Goal: Task Accomplishment & Management: Use online tool/utility

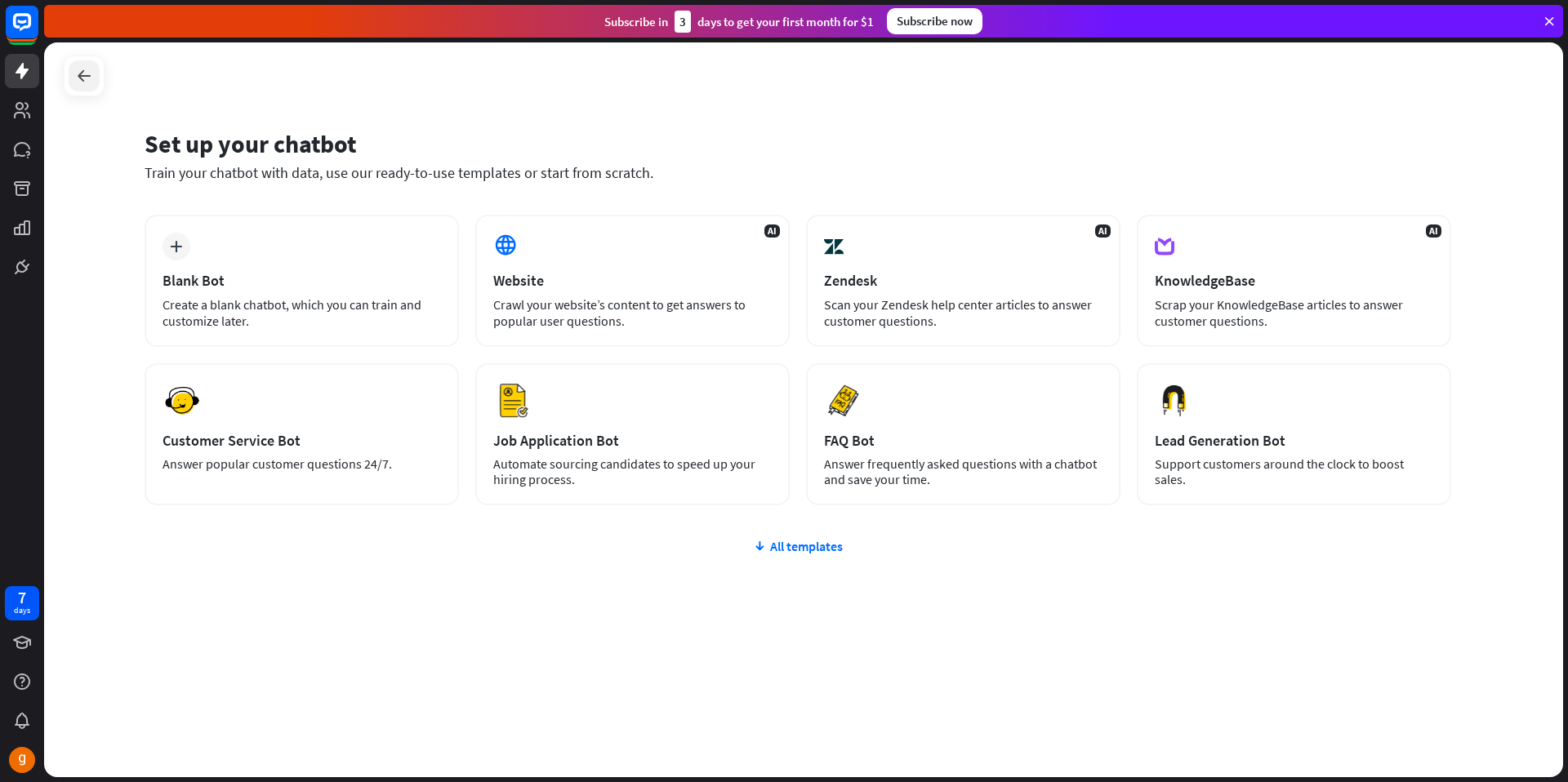
click at [77, 71] on icon at bounding box center [85, 76] width 20 height 20
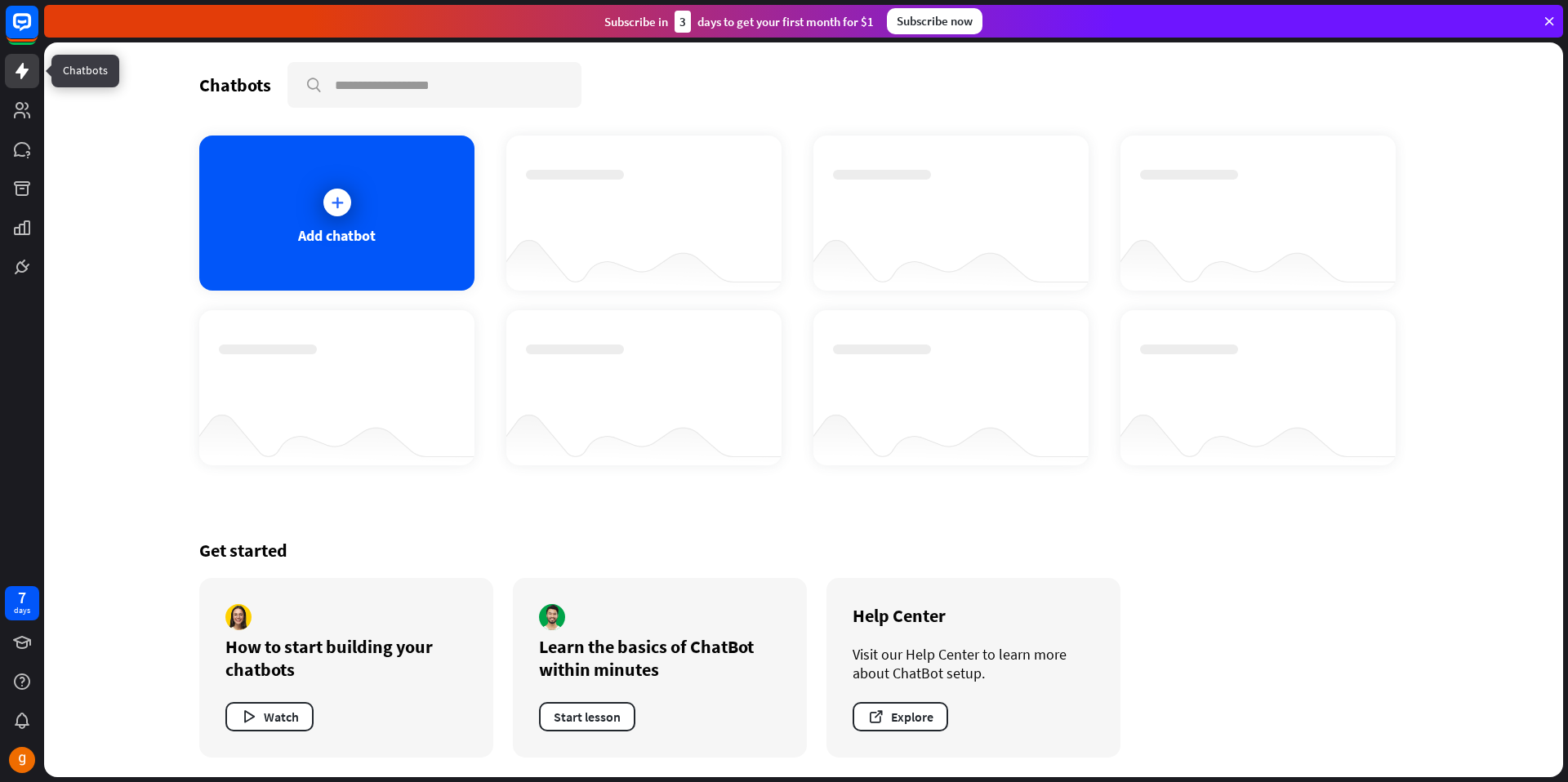
click at [19, 72] on icon at bounding box center [22, 71] width 14 height 16
click at [22, 73] on icon at bounding box center [22, 71] width 14 height 16
click at [28, 272] on icon at bounding box center [23, 267] width 20 height 20
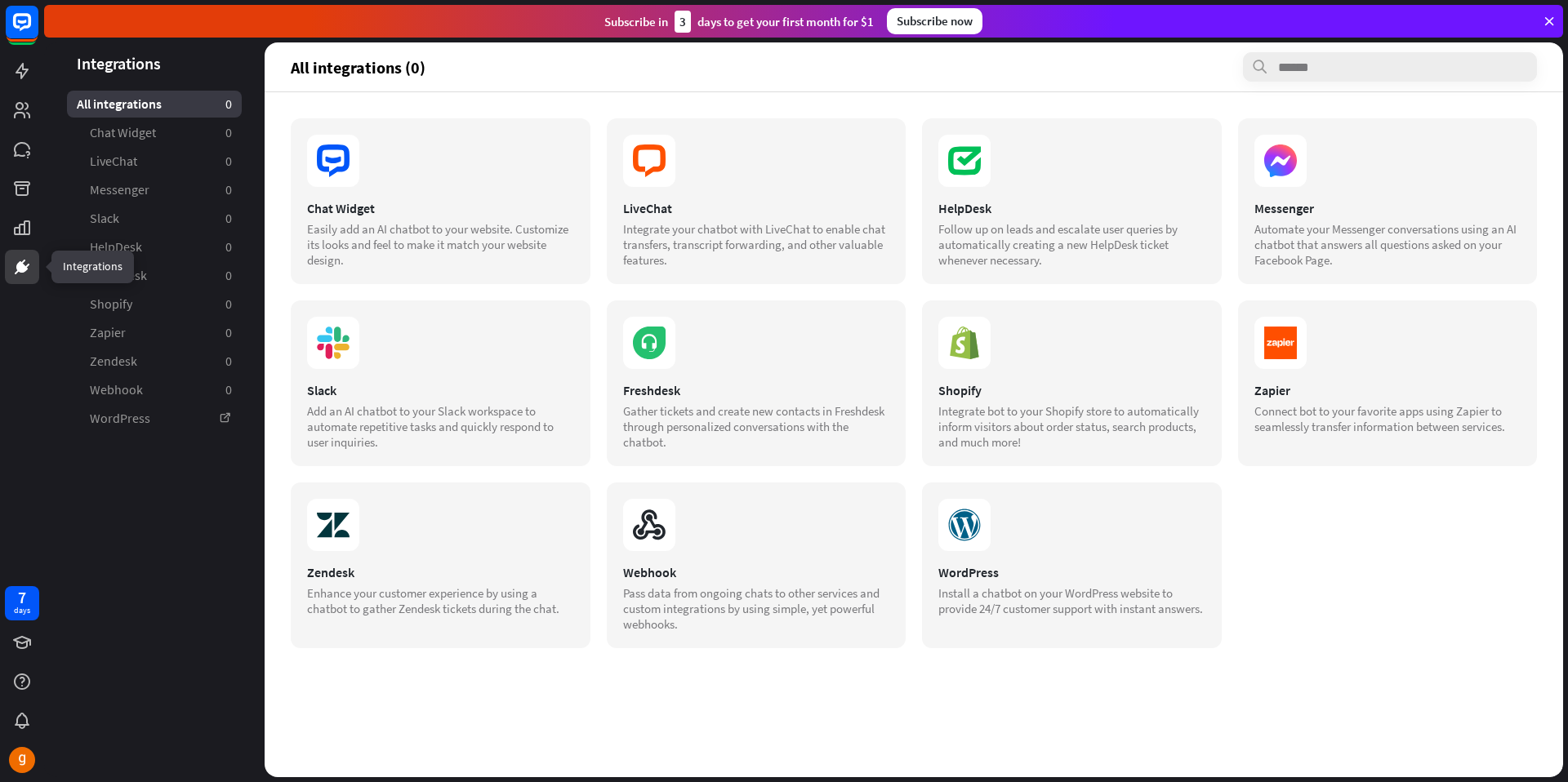
click at [23, 258] on icon at bounding box center [23, 267] width 20 height 20
click at [17, 218] on icon at bounding box center [23, 228] width 20 height 20
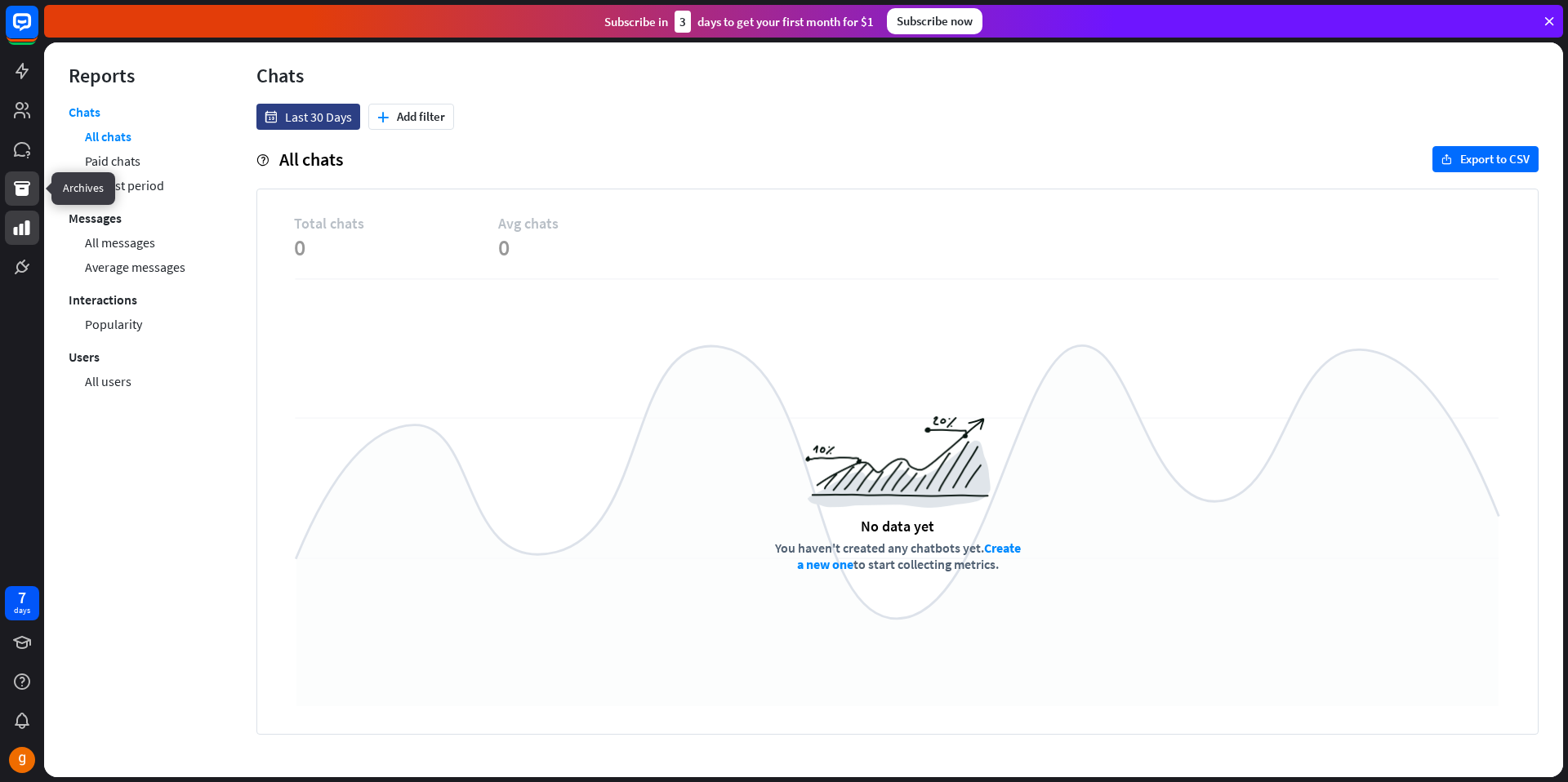
click at [19, 190] on icon at bounding box center [22, 188] width 16 height 14
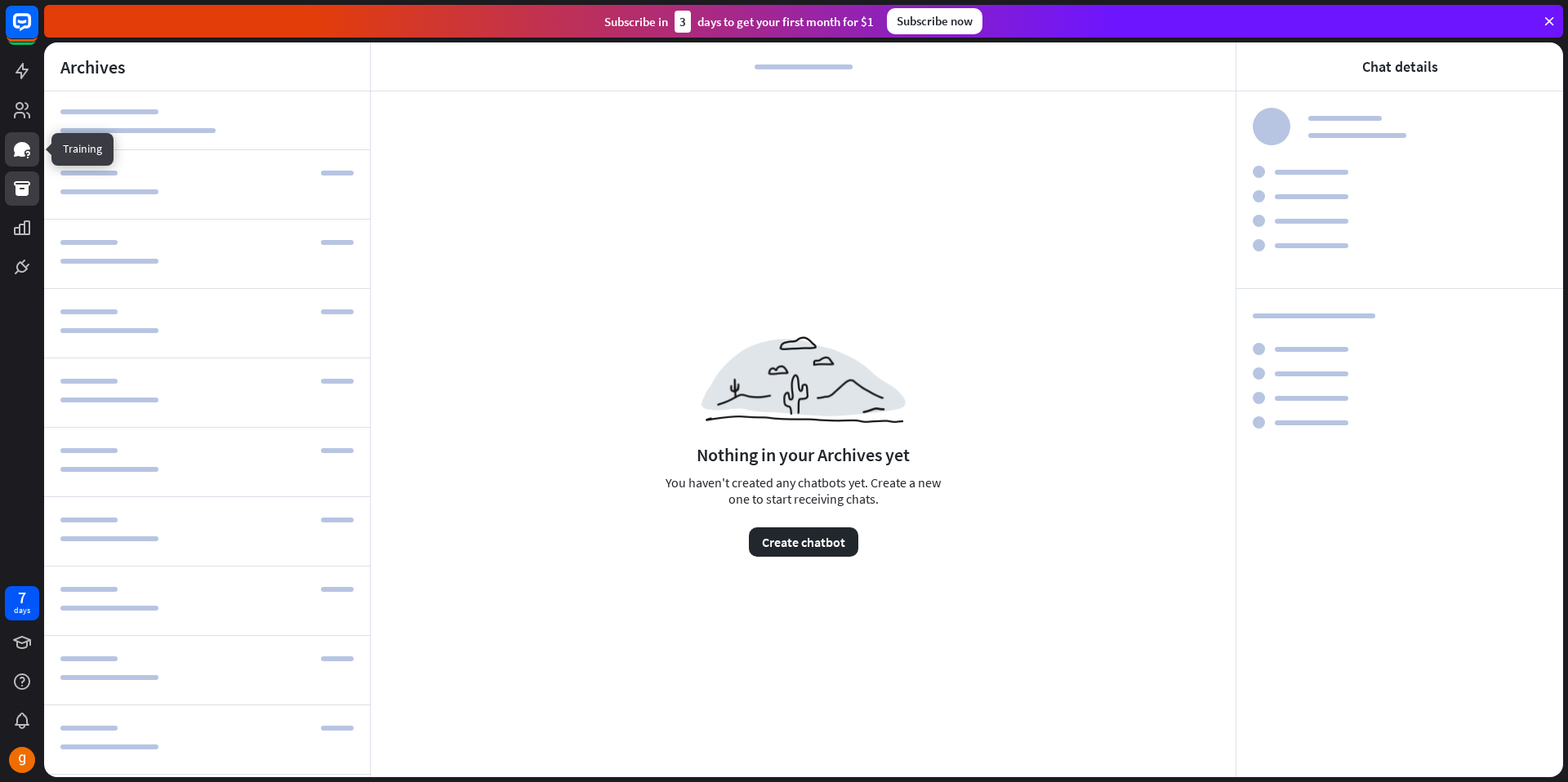
click at [23, 150] on icon at bounding box center [22, 149] width 16 height 14
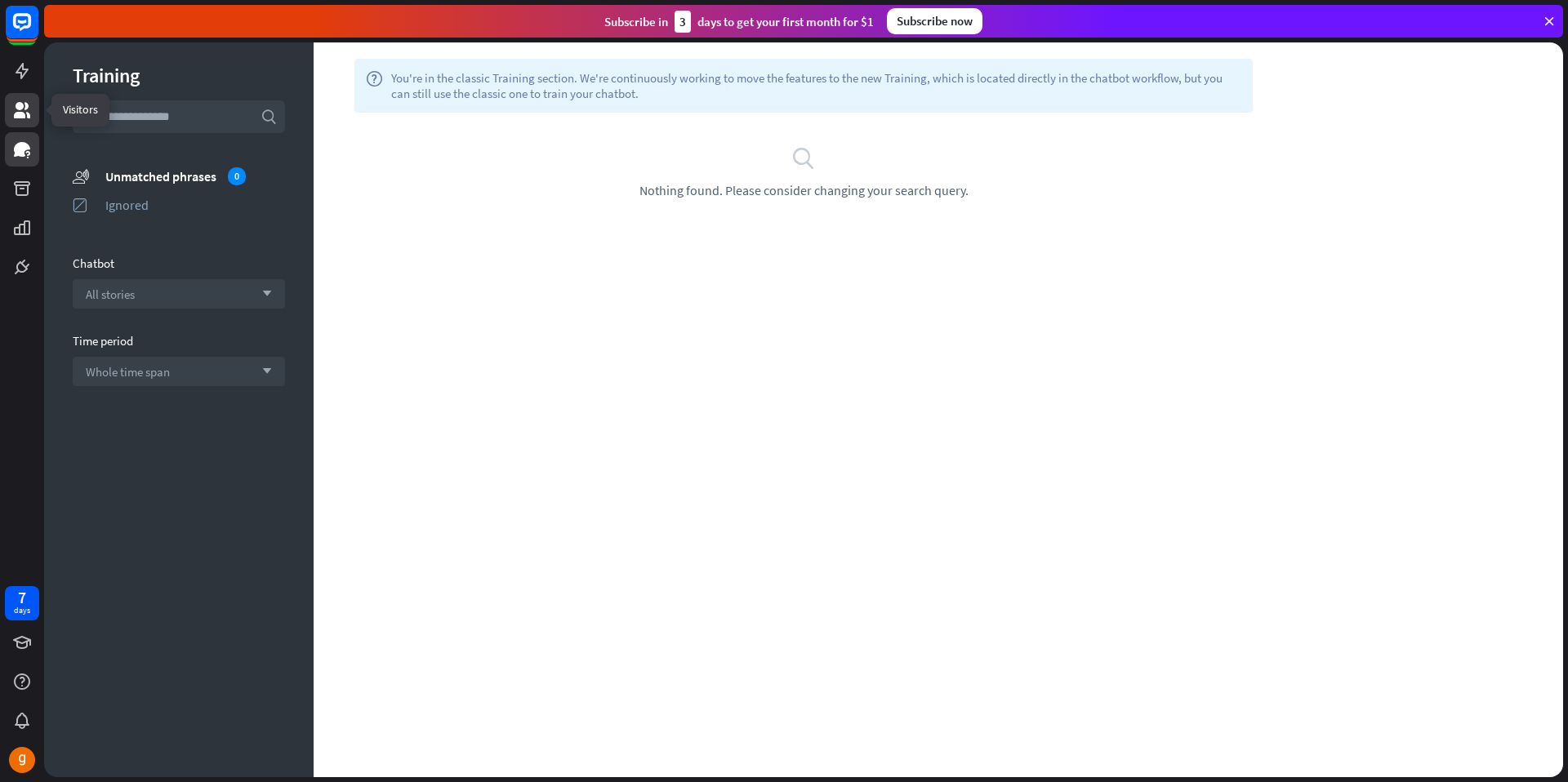
click at [17, 111] on icon at bounding box center [23, 111] width 20 height 20
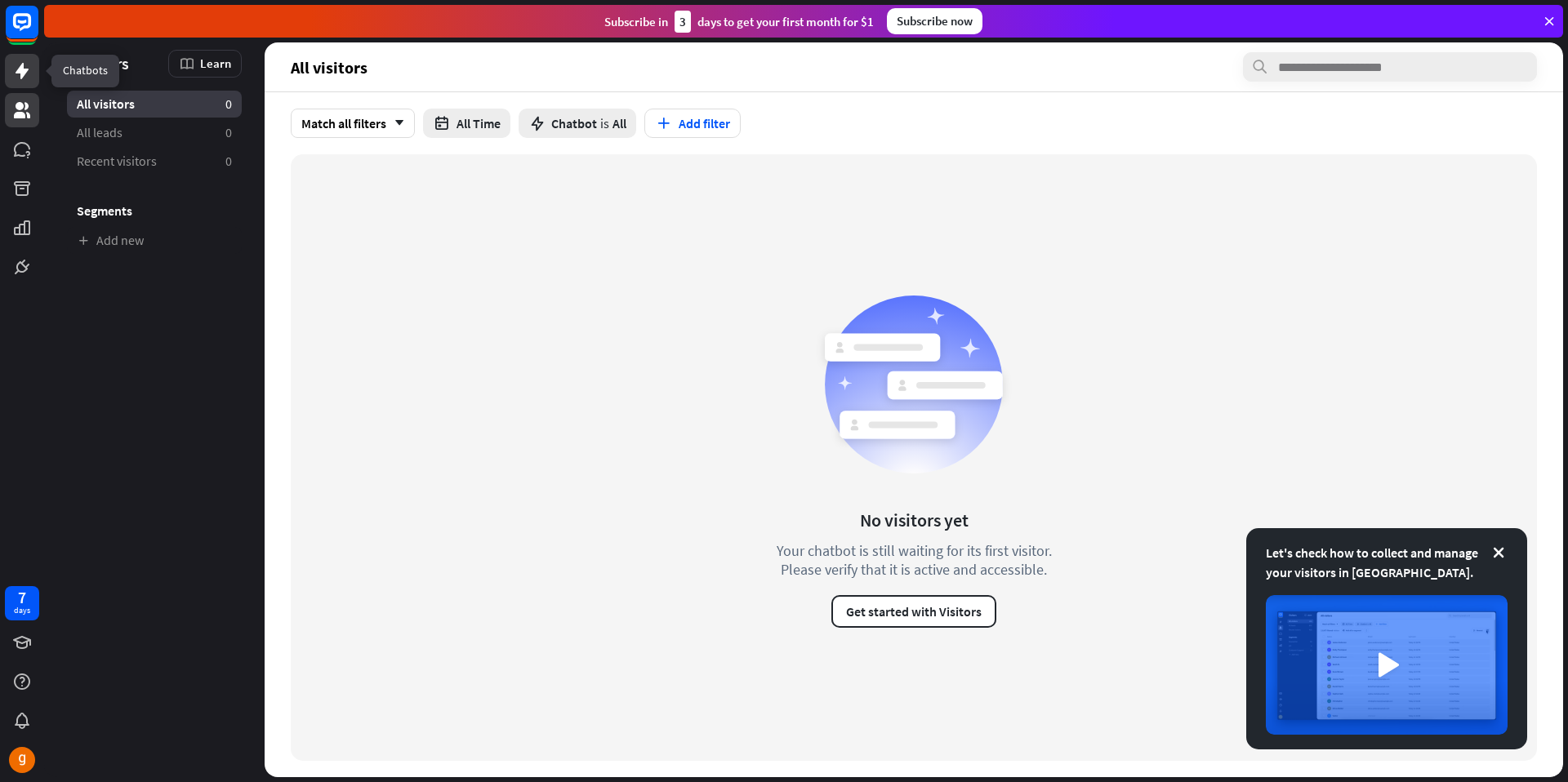
click at [23, 84] on link at bounding box center [22, 71] width 34 height 34
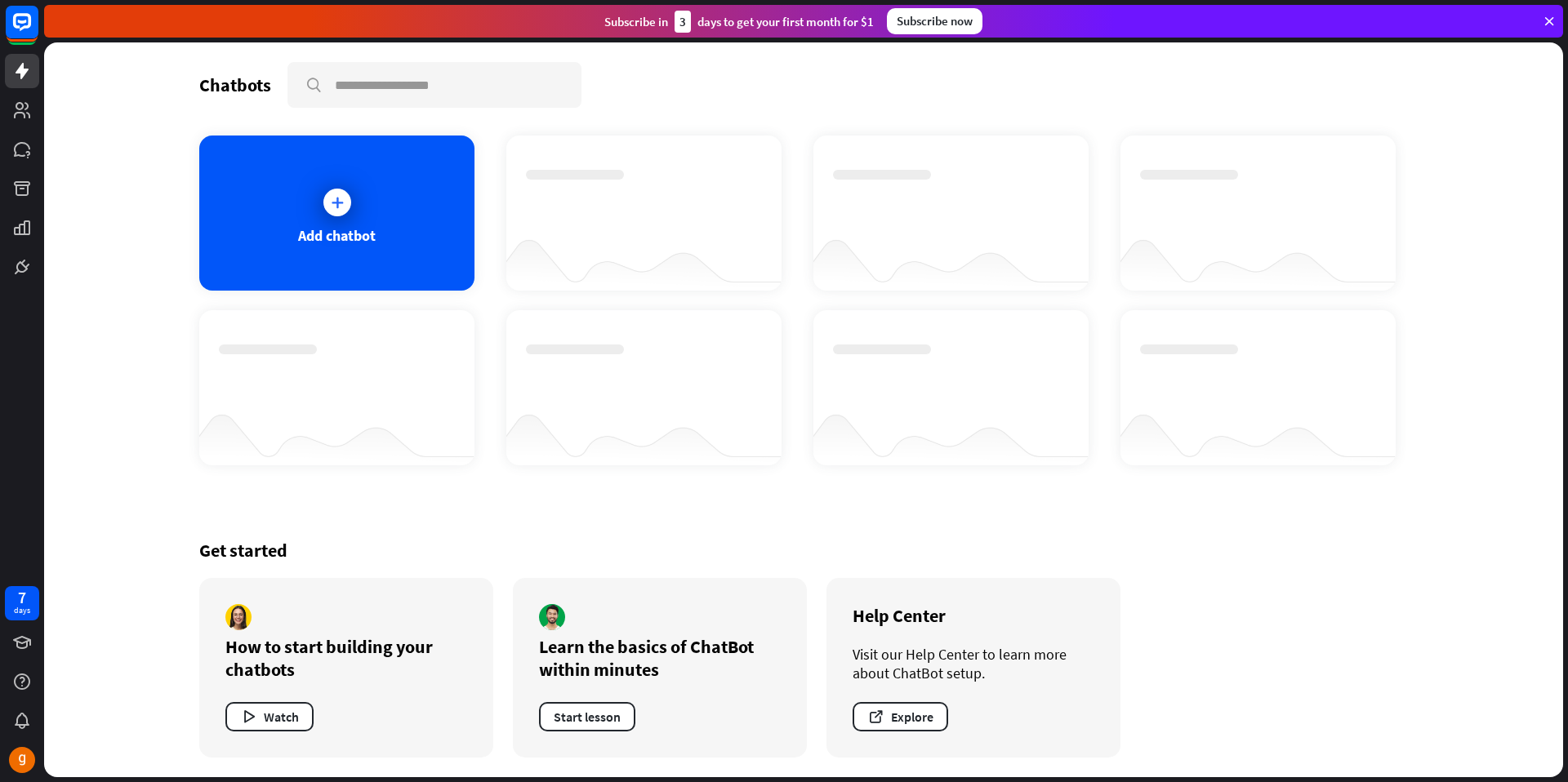
click at [608, 244] on div at bounding box center [644, 258] width 275 height 63
click at [335, 208] on icon at bounding box center [338, 202] width 16 height 16
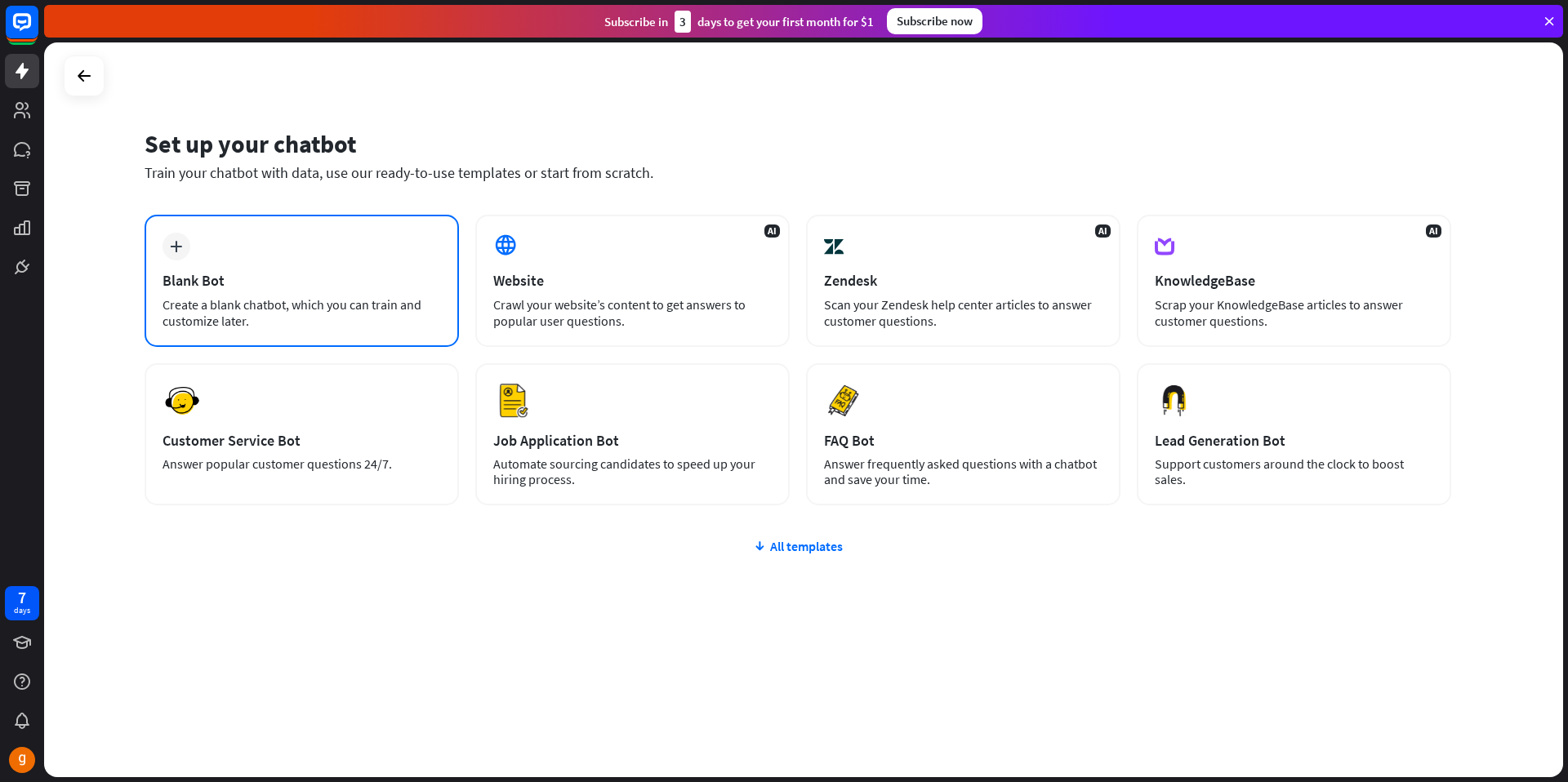
click at [173, 247] on icon "plus" at bounding box center [176, 247] width 13 height 12
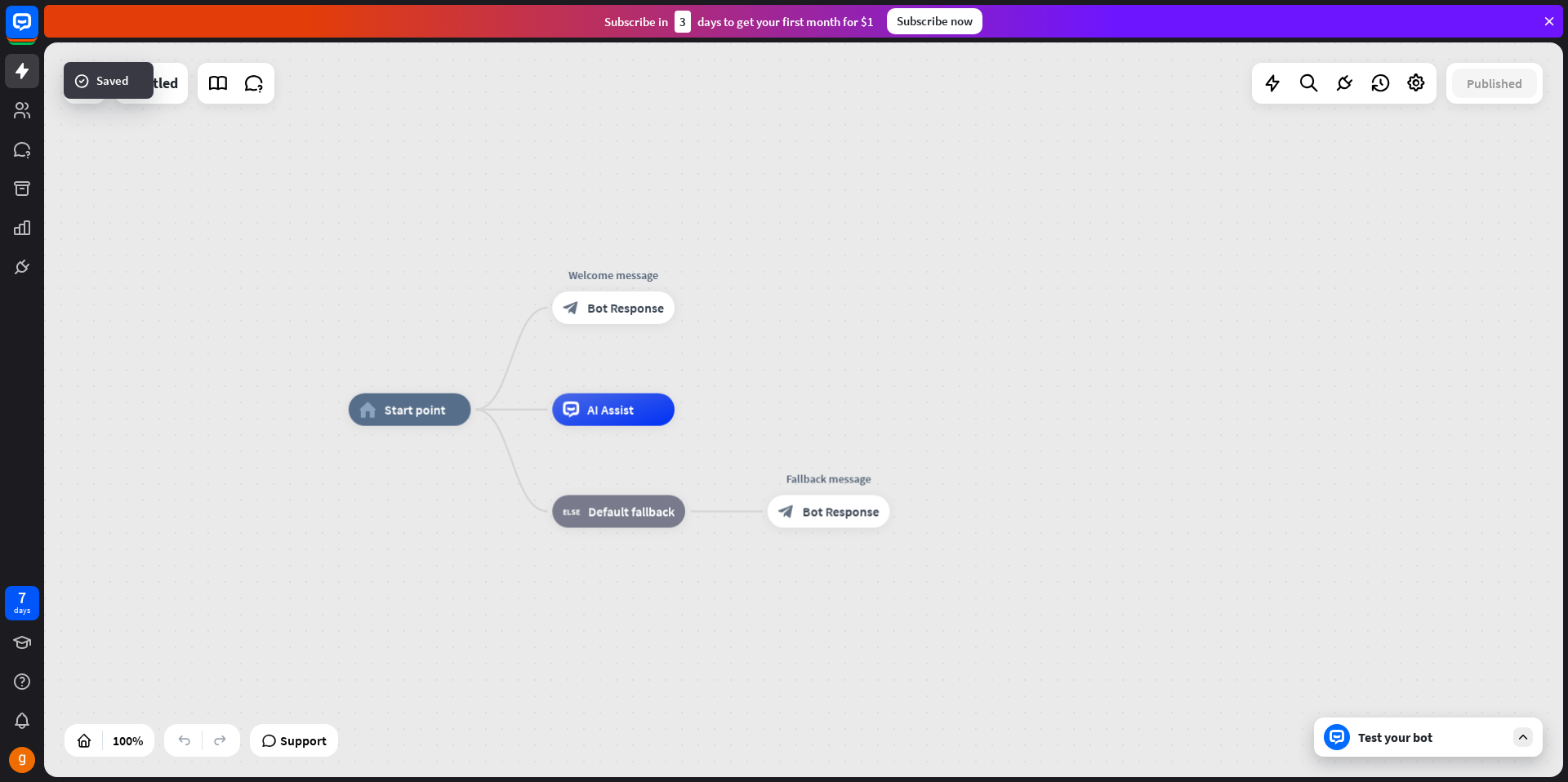
click at [251, 172] on div "home_2 Start point Welcome message block_bot_response Bot Response AI Assist bl…" at bounding box center [804, 409] width 1519 height 735
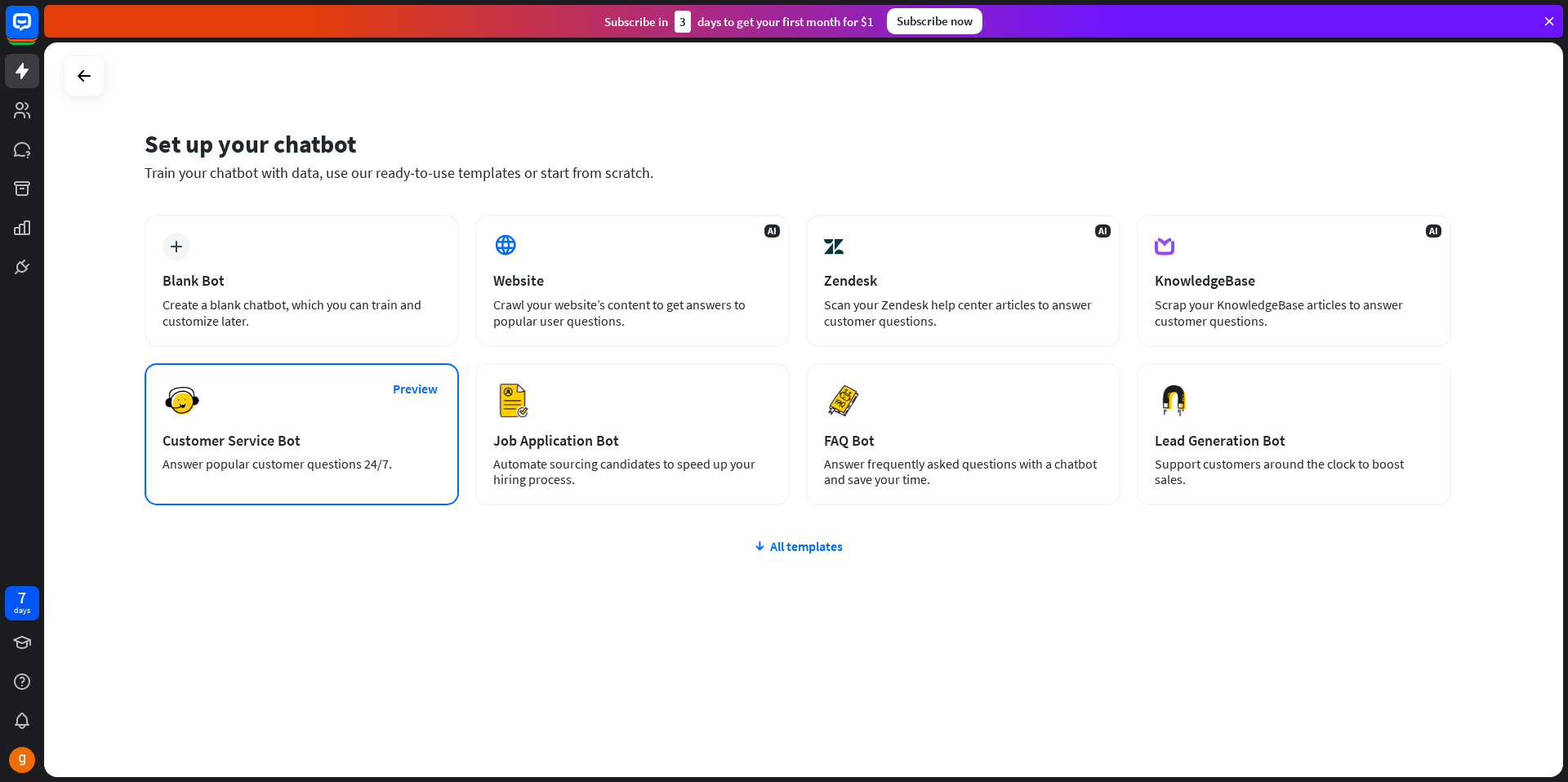
click at [268, 419] on div "Preview Customer Service Bot Answer popular customer questions 24/7." at bounding box center [302, 435] width 314 height 142
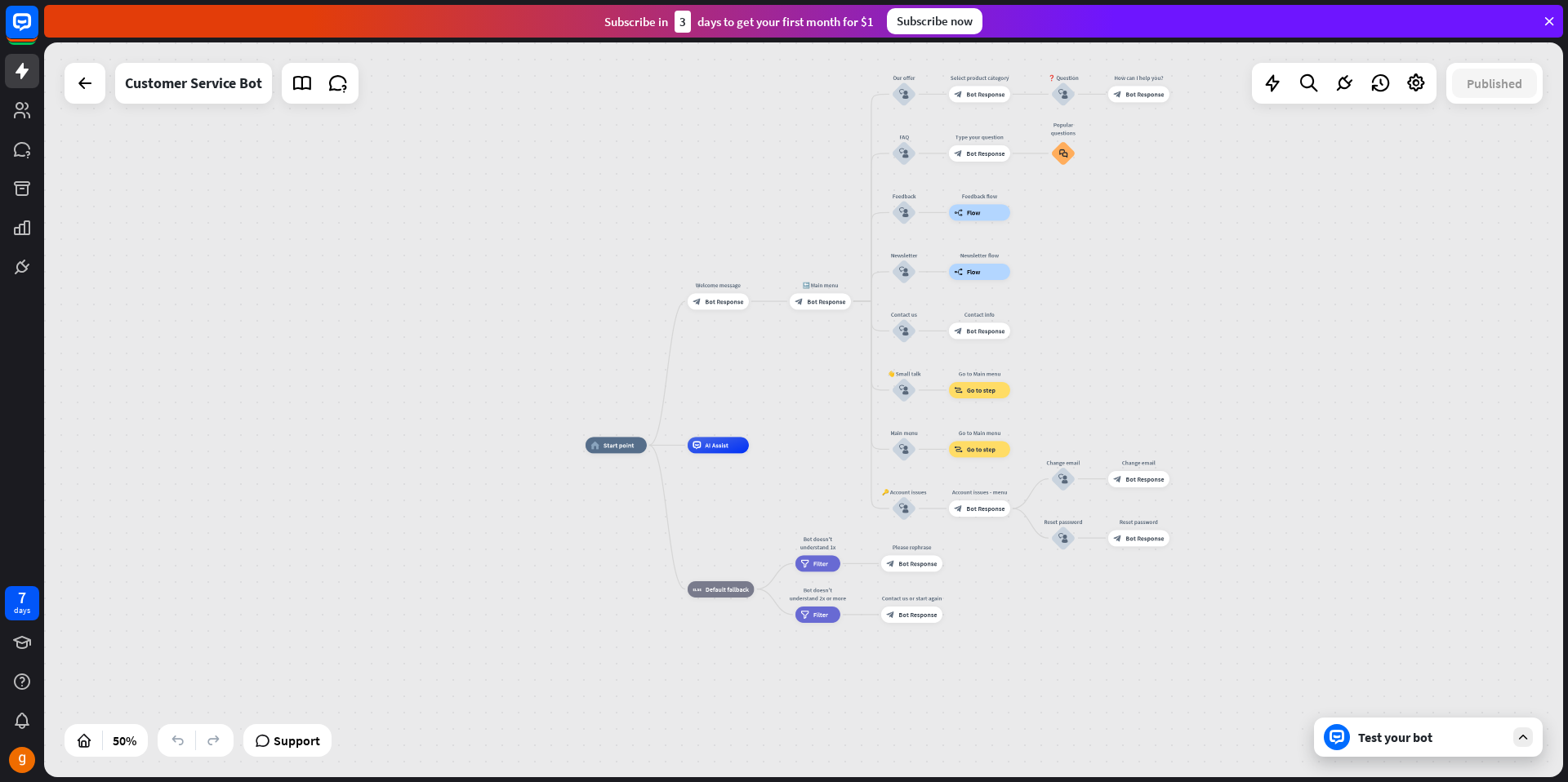
click at [1551, 19] on icon at bounding box center [1549, 21] width 14 height 14
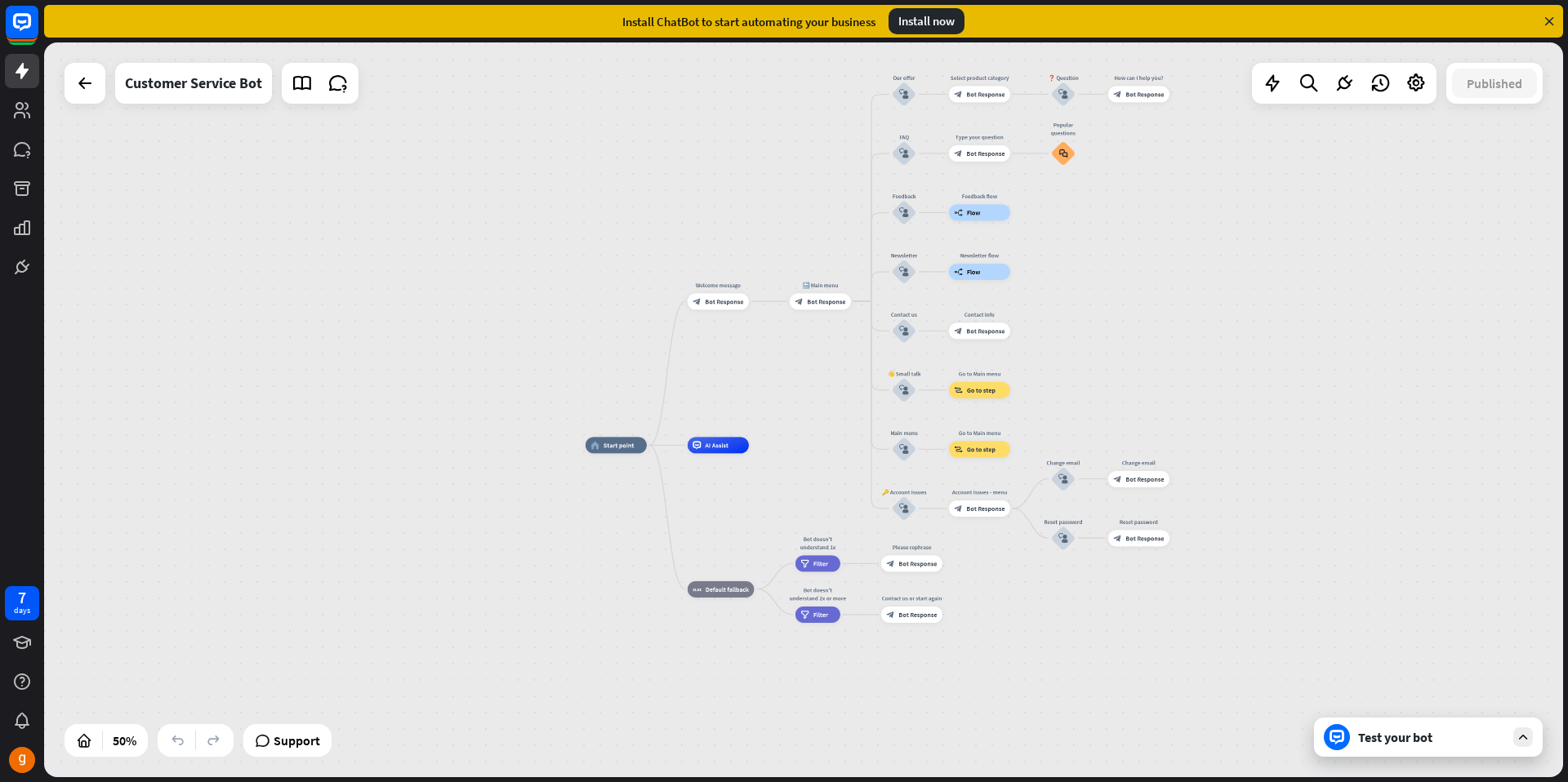
click at [1551, 19] on icon at bounding box center [1549, 21] width 14 height 14
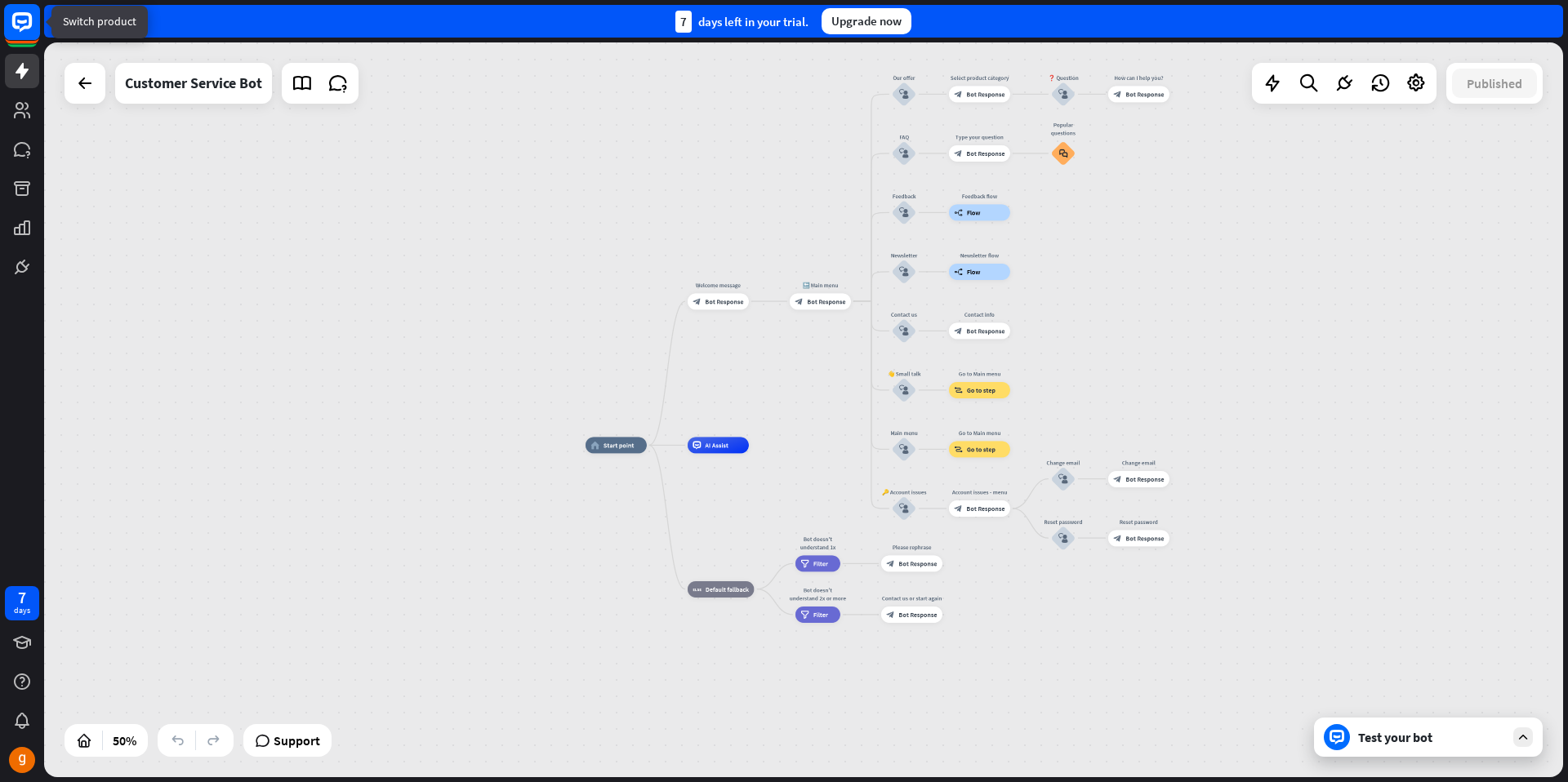
click at [21, 44] on rect at bounding box center [22, 31] width 31 height 31
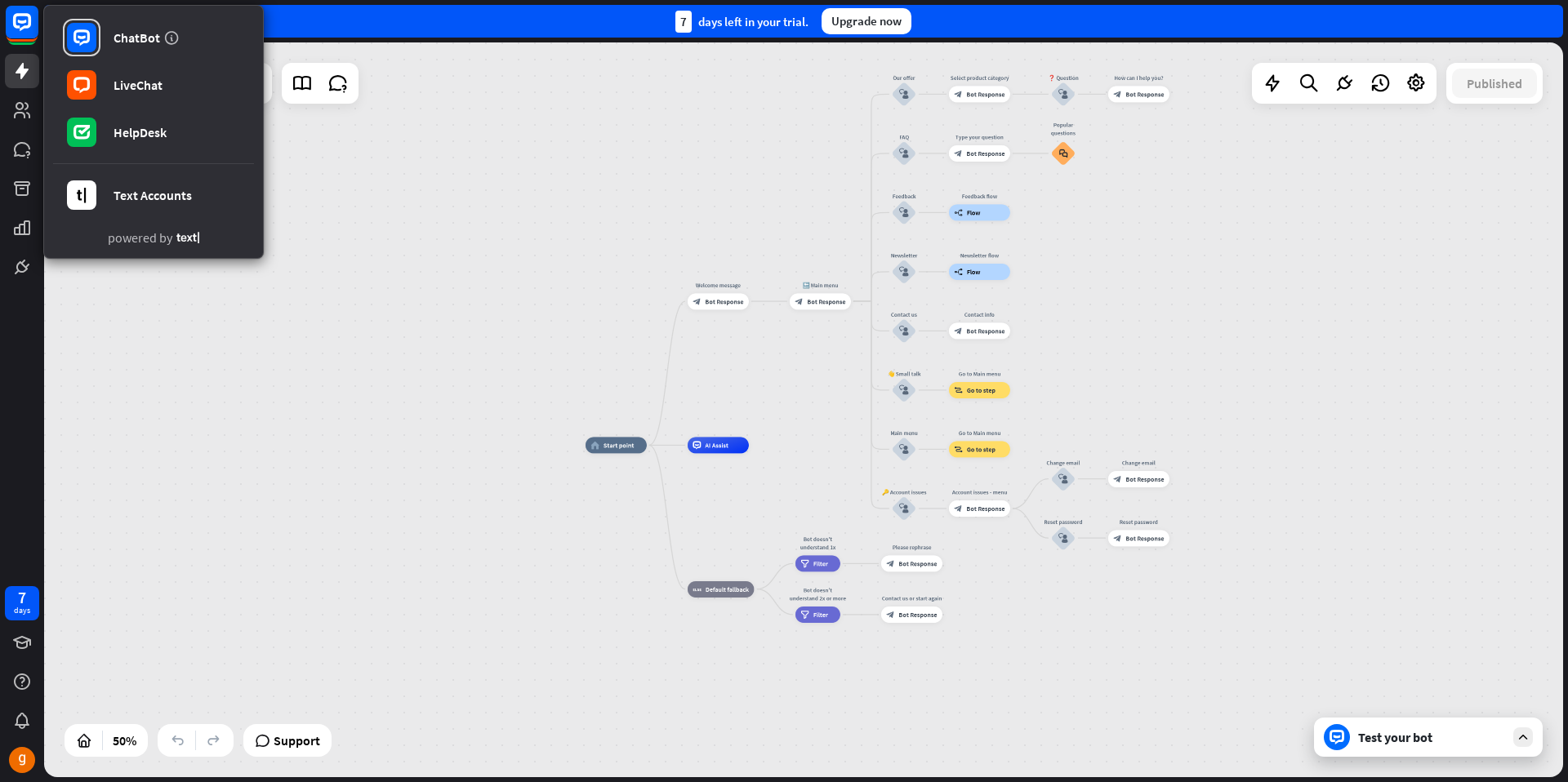
click at [375, 248] on div "home_2 Start point Welcome message block_bot_response Bot Response 🔙 Main menu …" at bounding box center [804, 409] width 1519 height 735
click at [406, 200] on div "home_2 Start point Welcome message block_bot_response Bot Response 🔙 Main menu …" at bounding box center [804, 409] width 1519 height 735
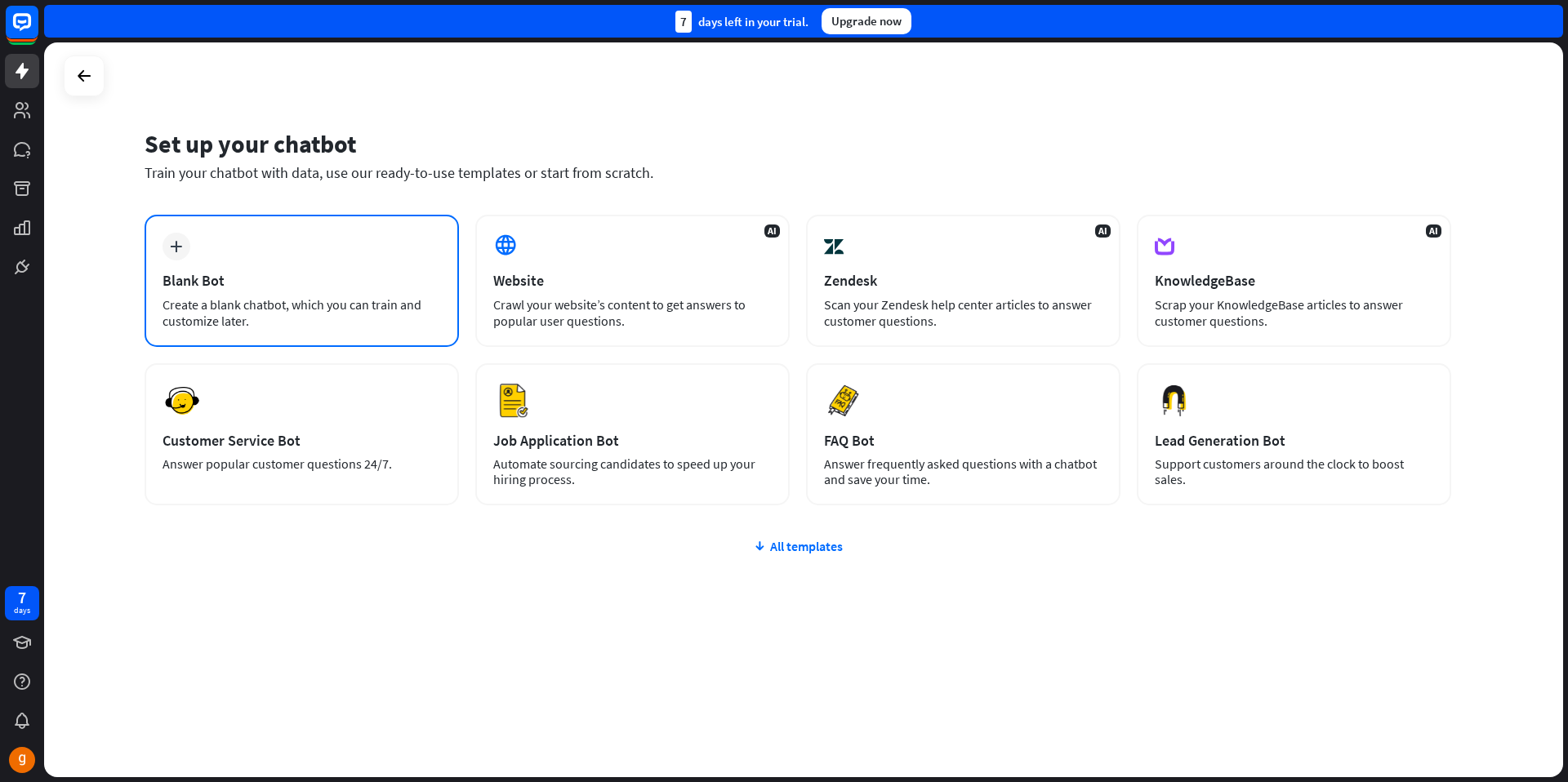
click at [248, 275] on div "Blank Bot" at bounding box center [302, 280] width 278 height 19
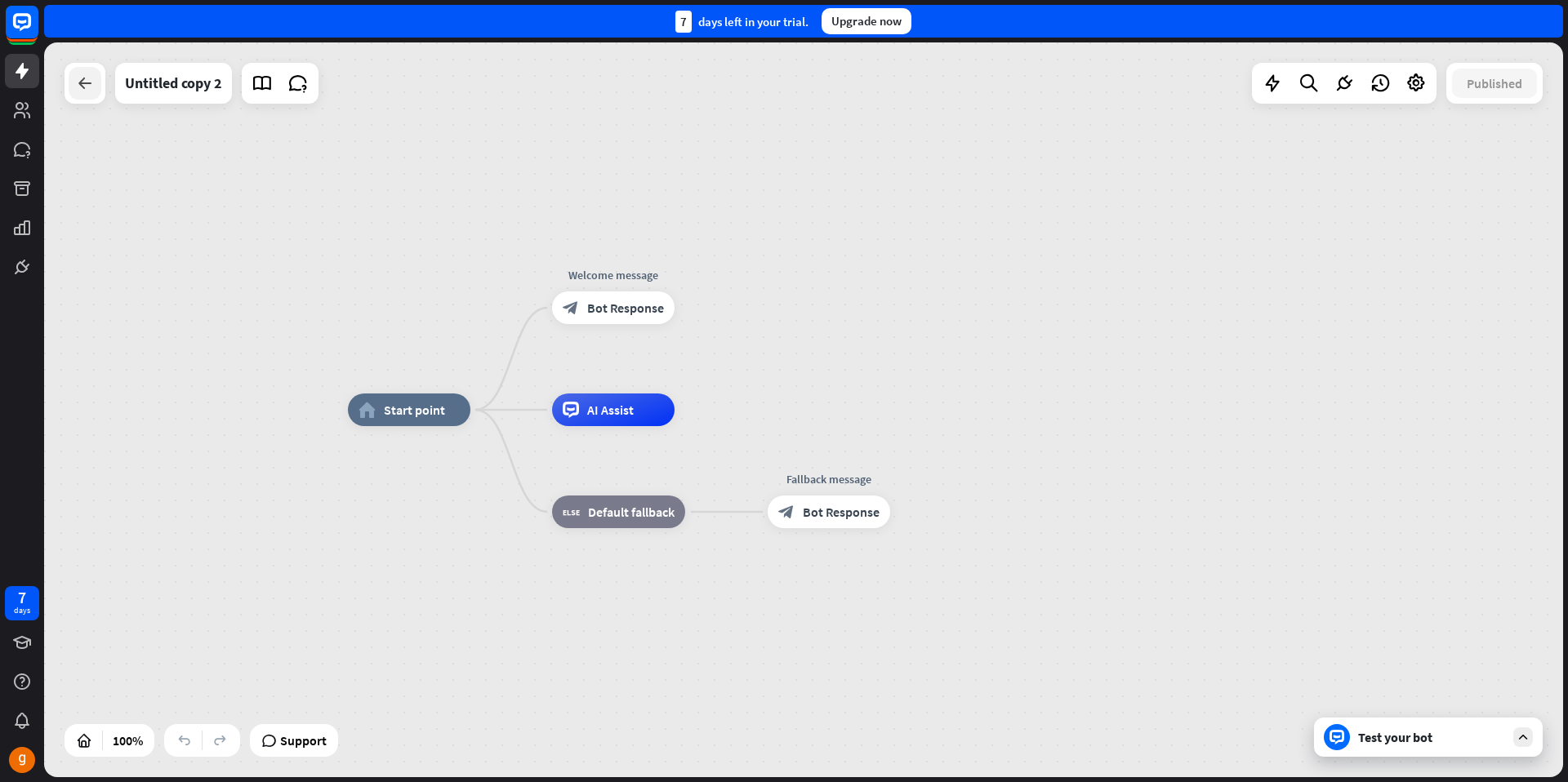
click at [90, 93] on icon at bounding box center [85, 84] width 20 height 20
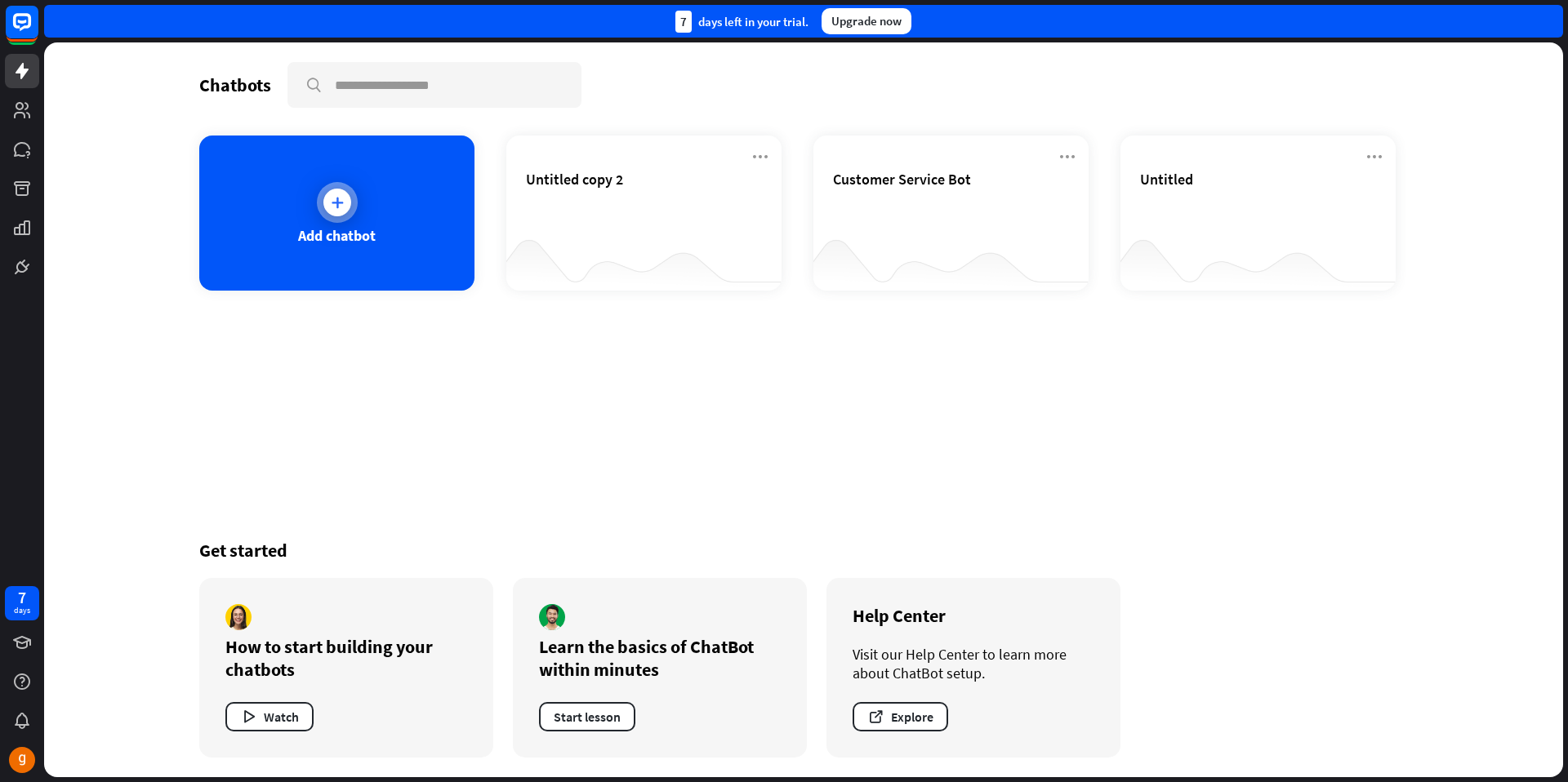
click at [340, 207] on icon at bounding box center [338, 202] width 16 height 16
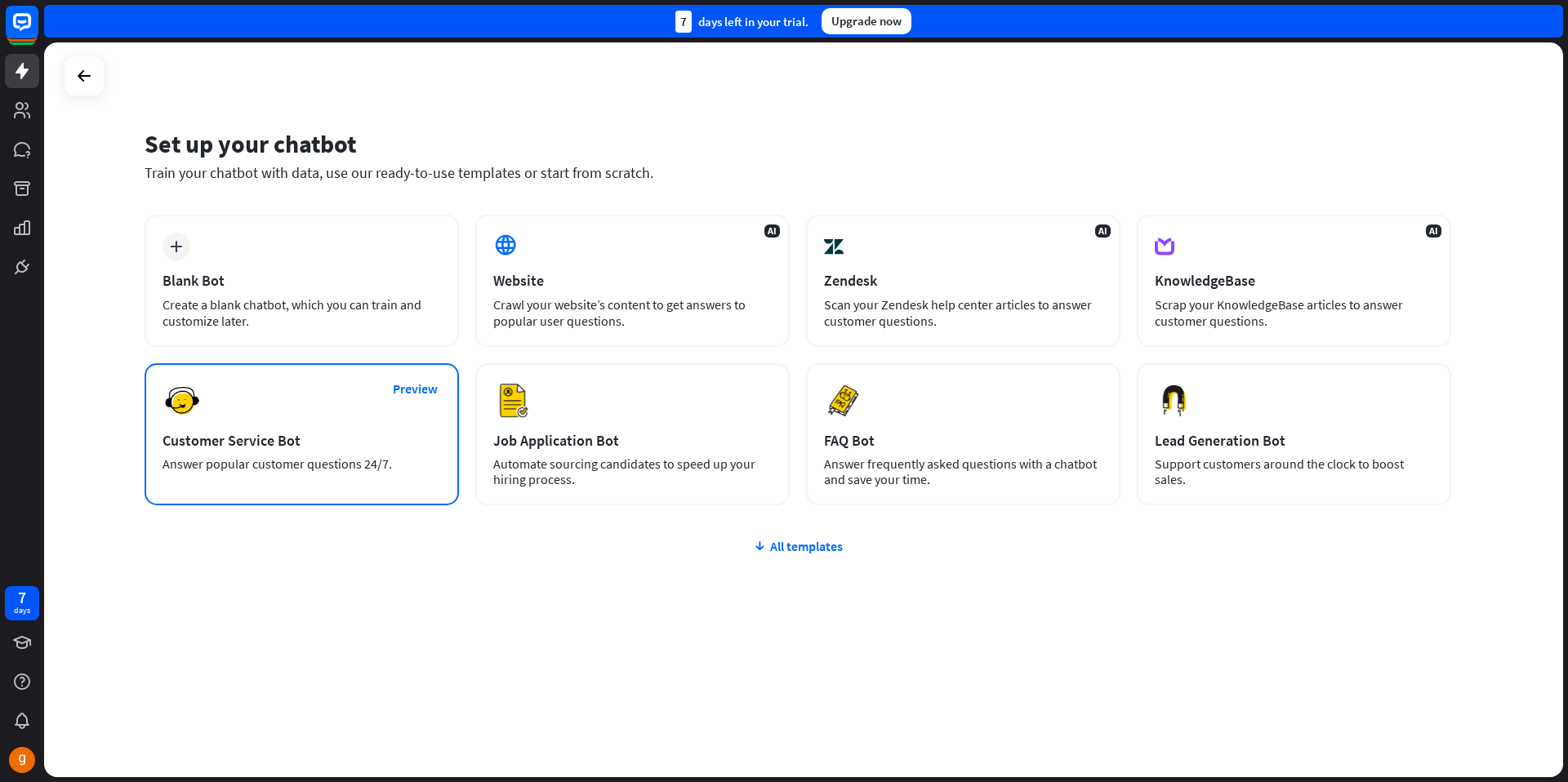
click at [304, 444] on div "Customer Service Bot" at bounding box center [302, 440] width 278 height 19
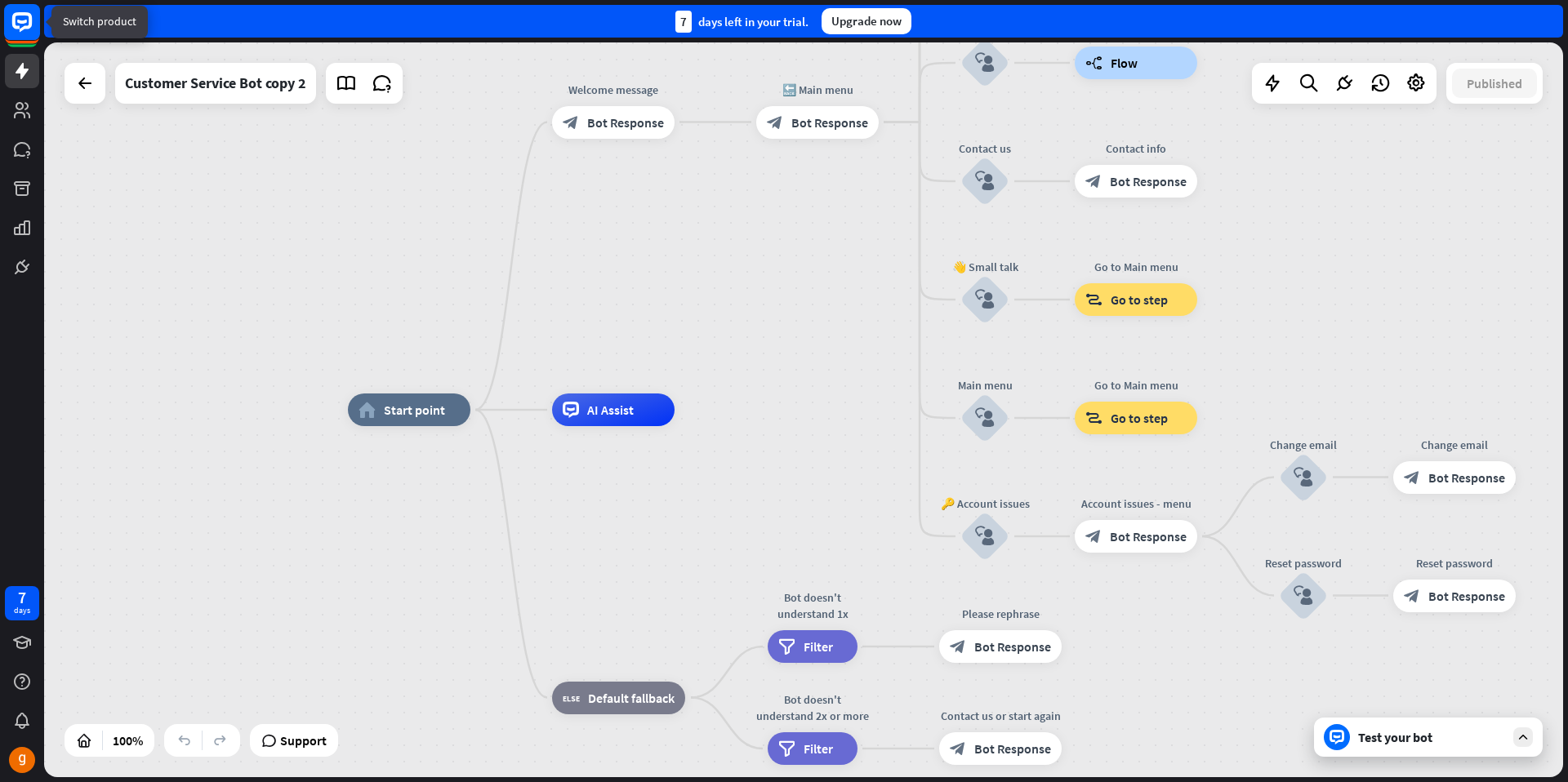
click at [21, 40] on div at bounding box center [23, 22] width 38 height 38
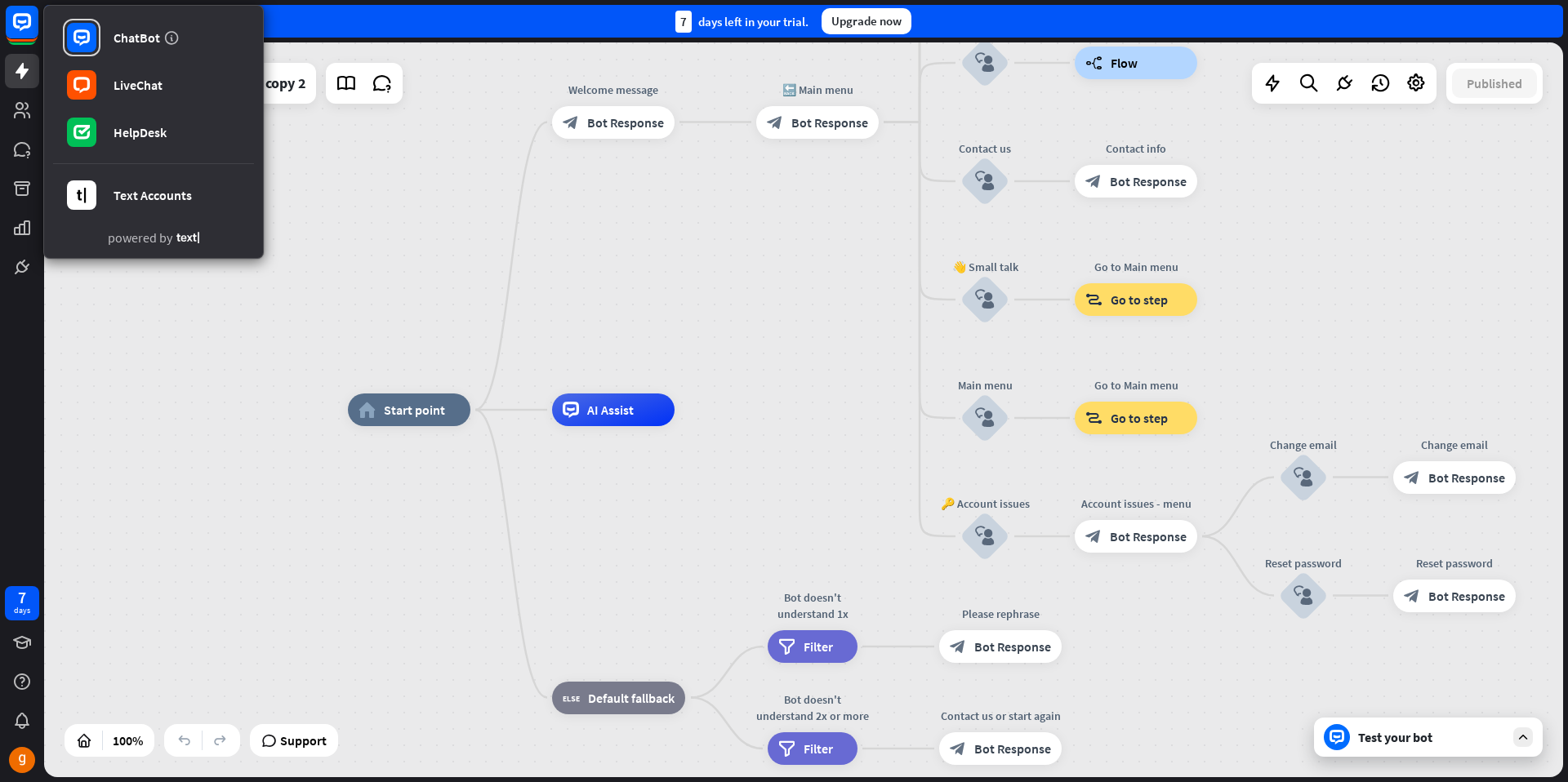
click at [363, 197] on div "home_2 Start point Welcome message block_bot_response Bot Response 🔙 Main menu …" at bounding box center [804, 409] width 1519 height 735
click at [222, 309] on div "home_2 Start point Welcome message block_bot_response Bot Response 🔙 Main menu …" at bounding box center [804, 409] width 1519 height 735
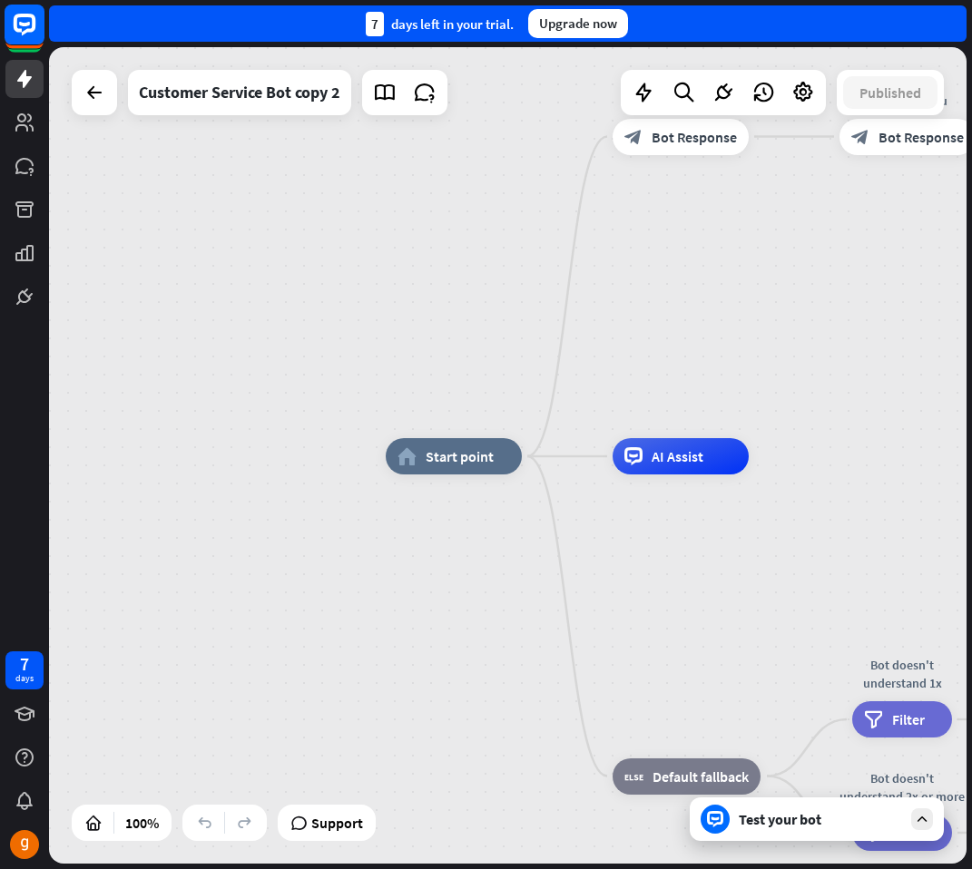
click at [28, 44] on rect at bounding box center [25, 25] width 40 height 40
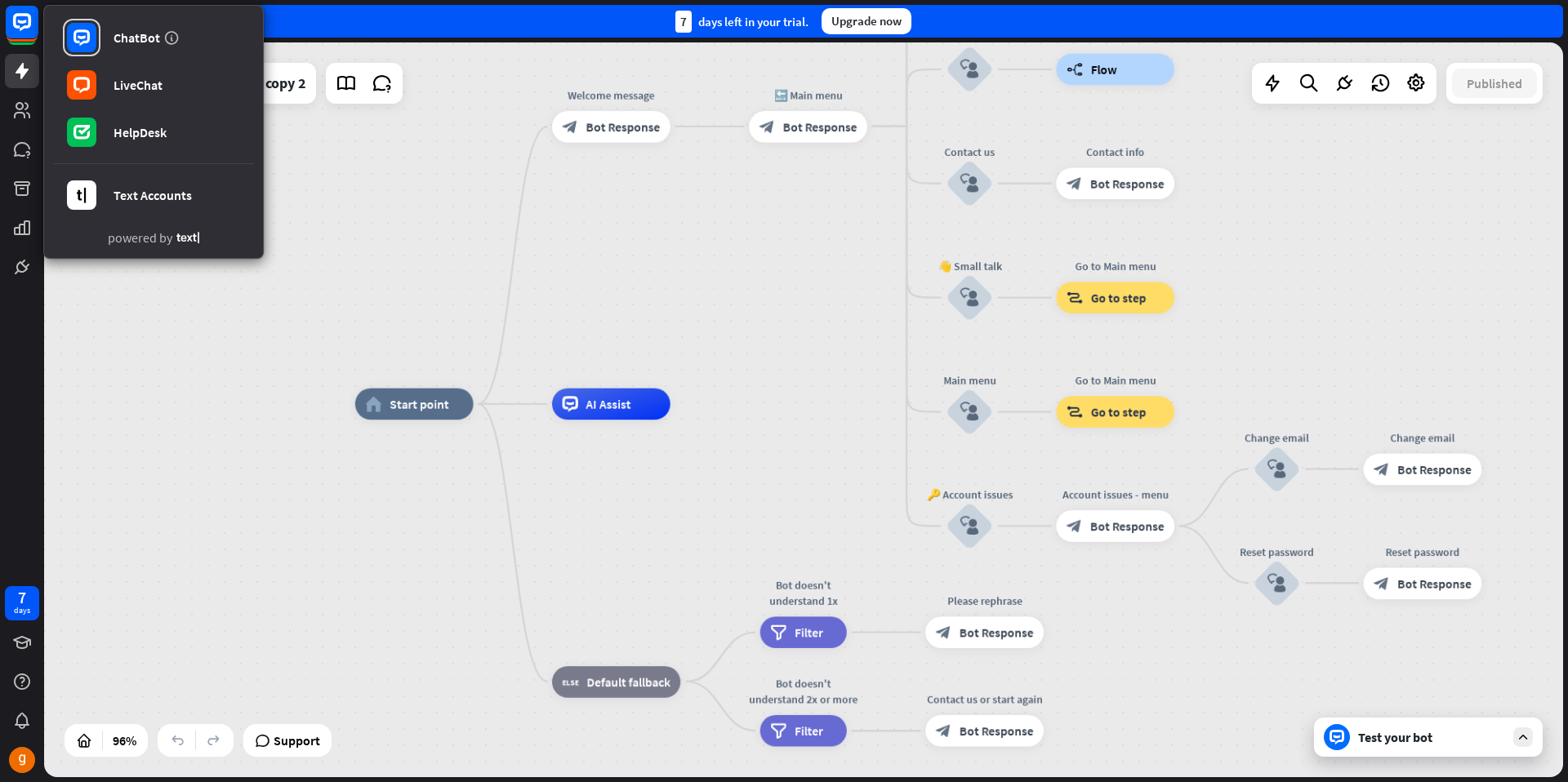
click at [437, 170] on div "home_2 Start point Welcome message block_bot_response Bot Response 🔙 Main menu …" at bounding box center [804, 409] width 1519 height 735
